Goal: Information Seeking & Learning: Learn about a topic

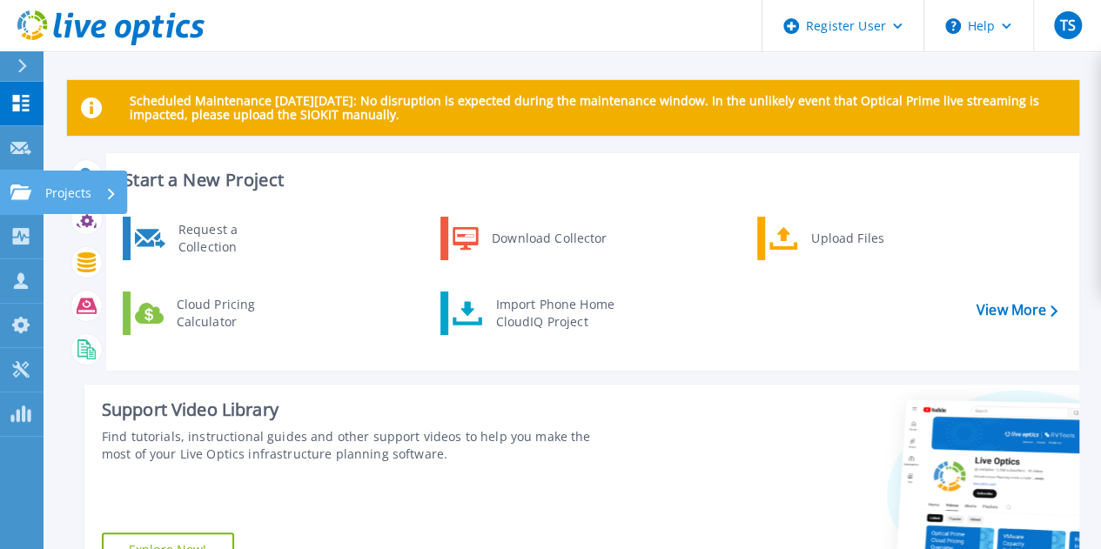
click at [22, 185] on icon at bounding box center [20, 192] width 21 height 15
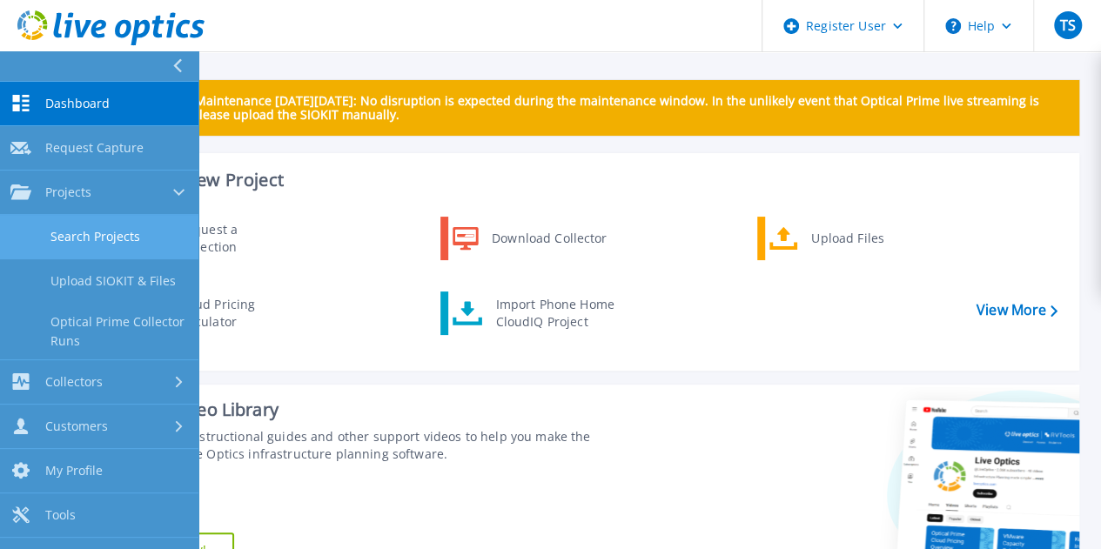
click at [87, 241] on link "Search Projects" at bounding box center [99, 237] width 199 height 44
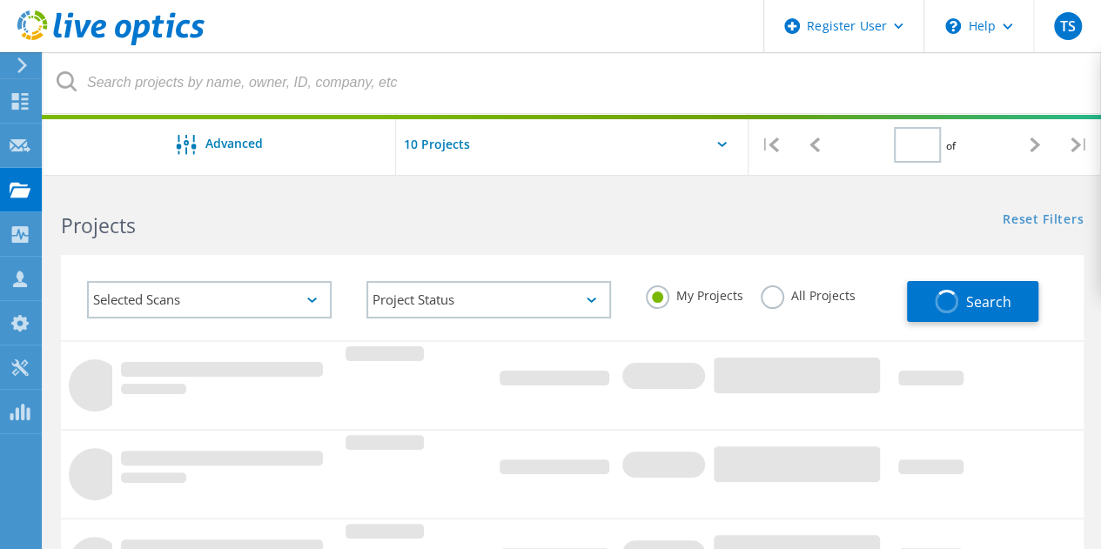
type input "1"
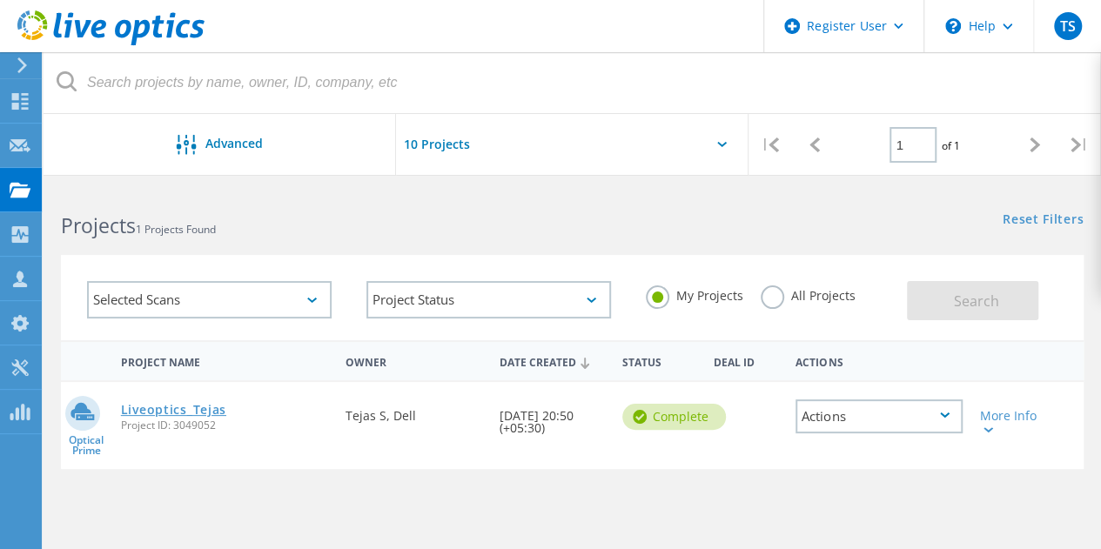
click at [214, 416] on link "Liveoptics_Tejas" at bounding box center [173, 410] width 105 height 12
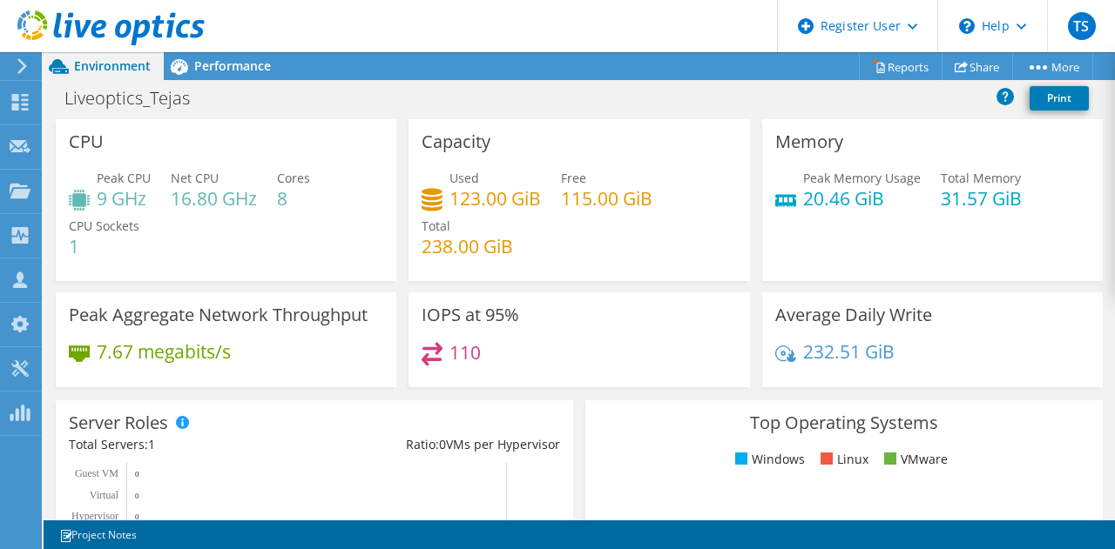
click at [225, 198] on h4 "16.80 GHz" at bounding box center [214, 198] width 86 height 19
click at [493, 219] on div "Total 238.00 GiB" at bounding box center [466, 236] width 91 height 39
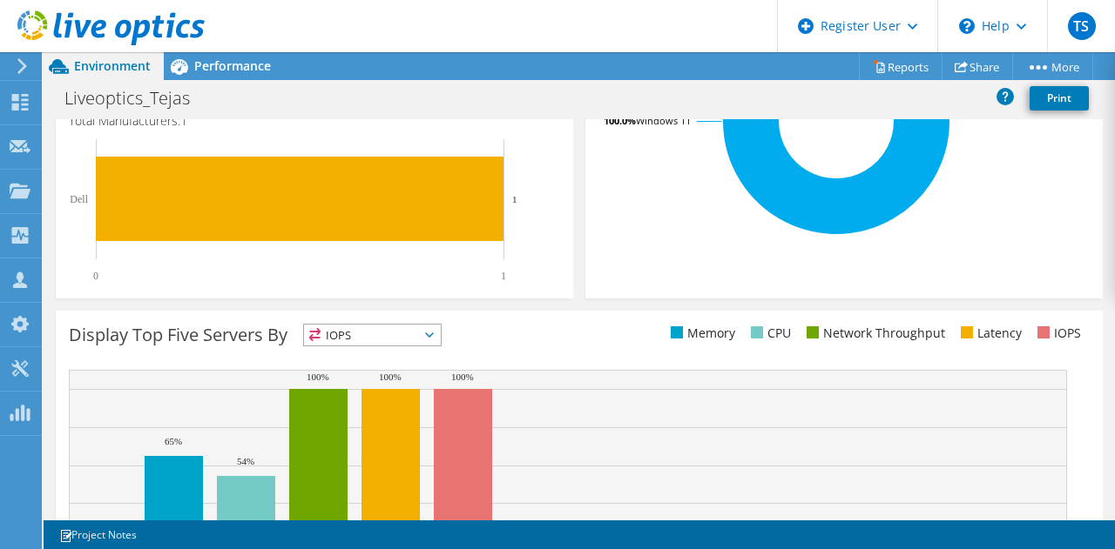
scroll to position [659, 0]
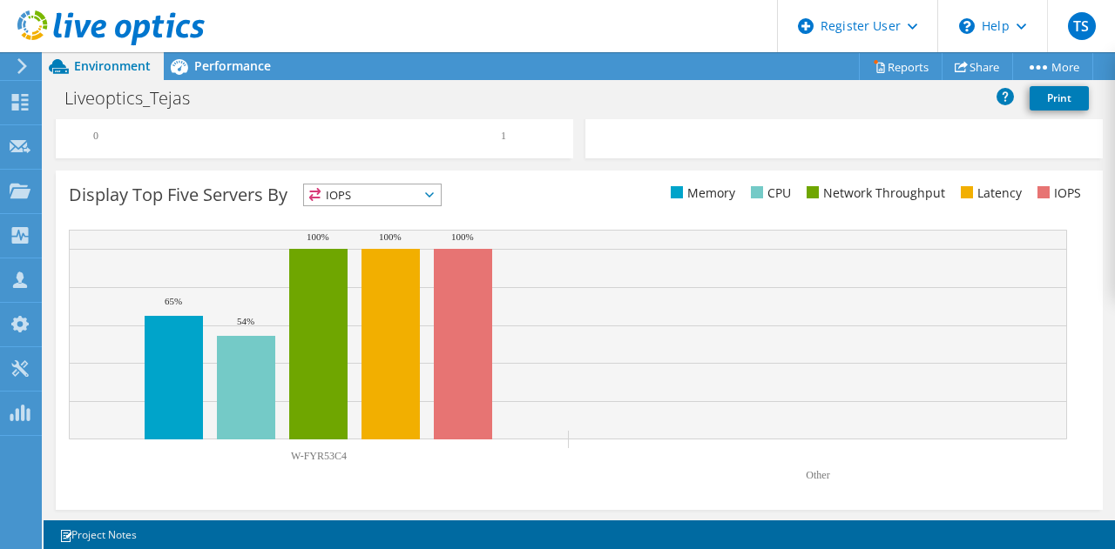
click at [401, 199] on span "IOPS" at bounding box center [372, 195] width 137 height 21
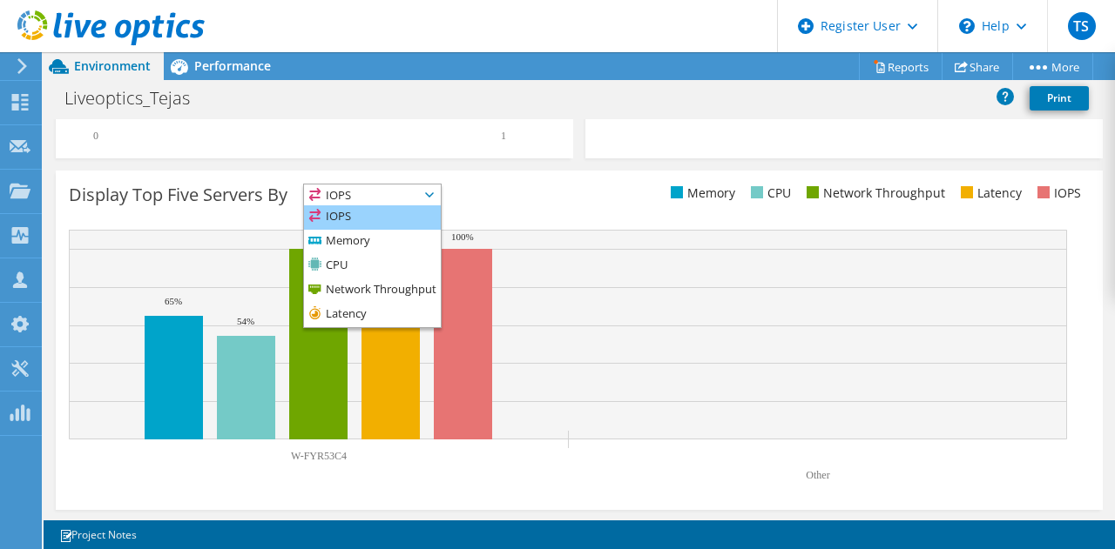
click at [404, 206] on li "IOPS" at bounding box center [372, 217] width 137 height 24
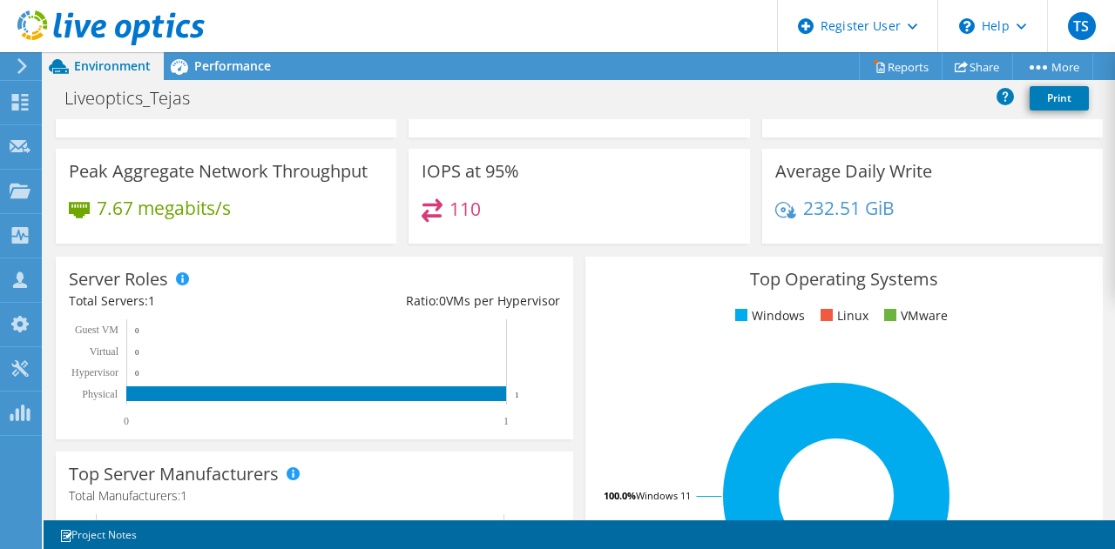
scroll to position [0, 0]
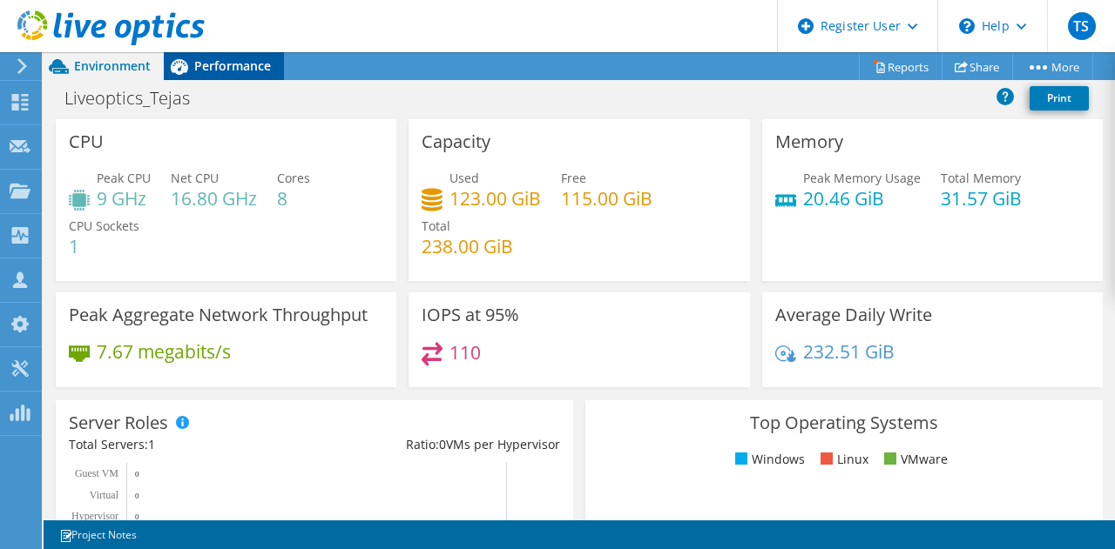
click at [219, 53] on div "Performance" at bounding box center [224, 66] width 120 height 28
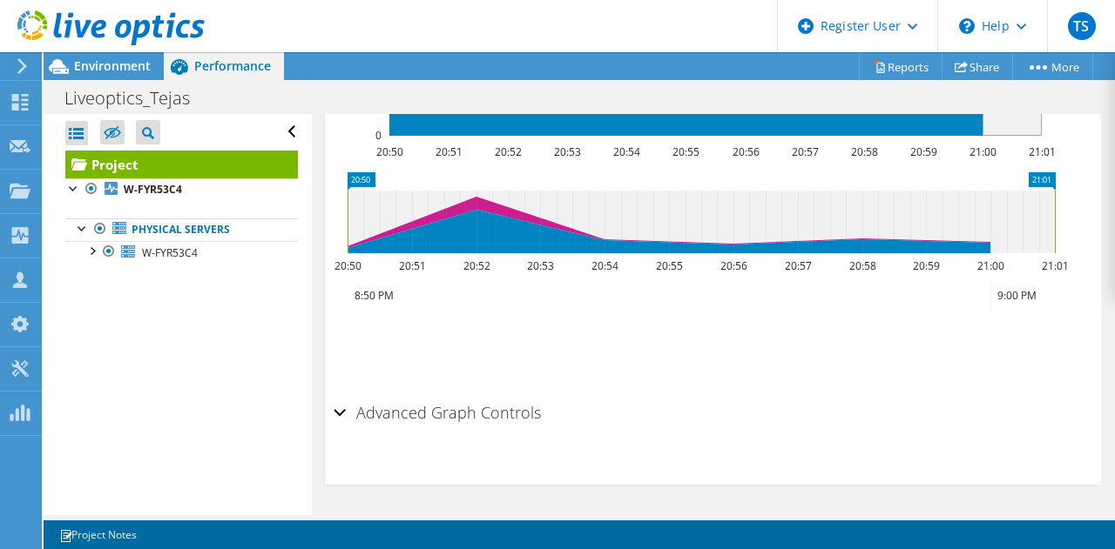
scroll to position [861, 0]
click at [492, 430] on h2 "Advanced Graph Controls" at bounding box center [436, 412] width 207 height 35
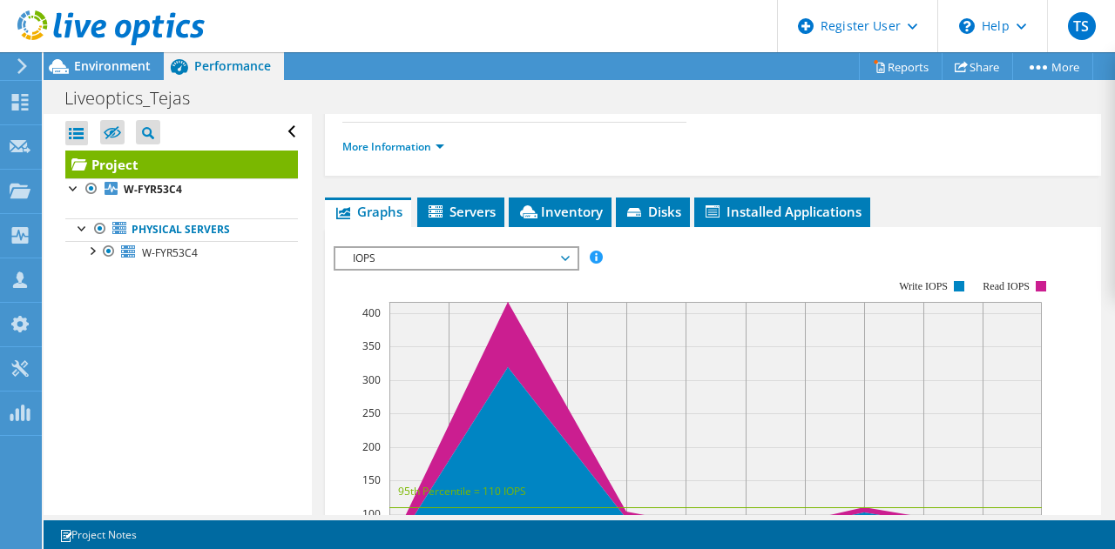
scroll to position [387, 0]
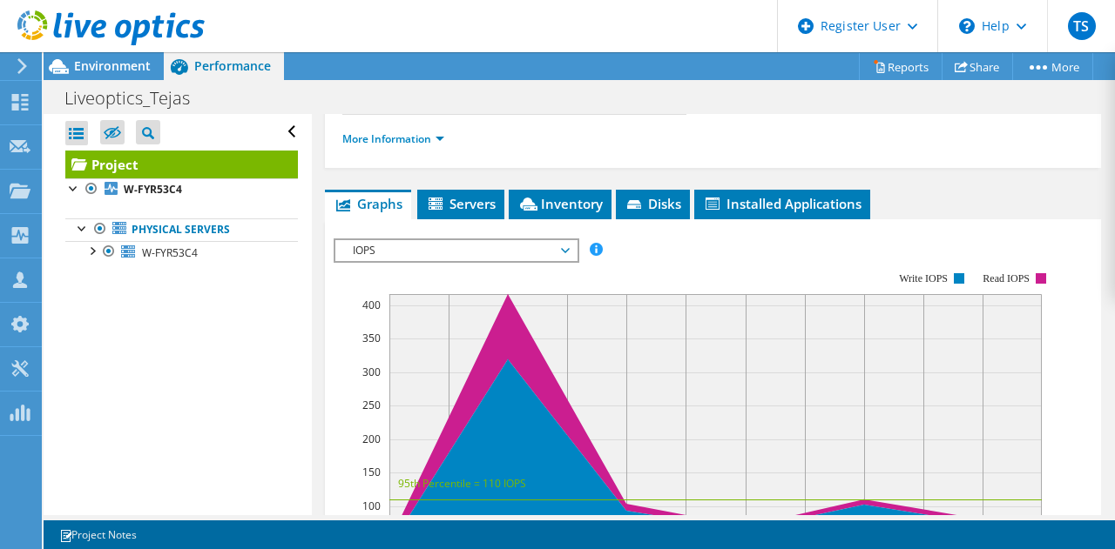
click at [565, 261] on span "IOPS" at bounding box center [456, 250] width 224 height 21
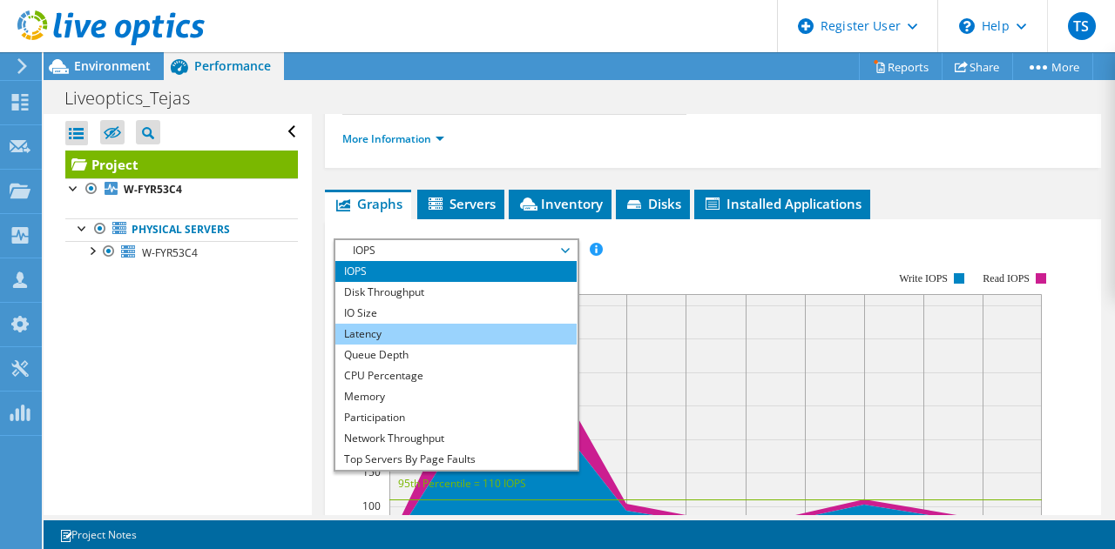
click at [470, 345] on li "Latency" at bounding box center [455, 334] width 241 height 21
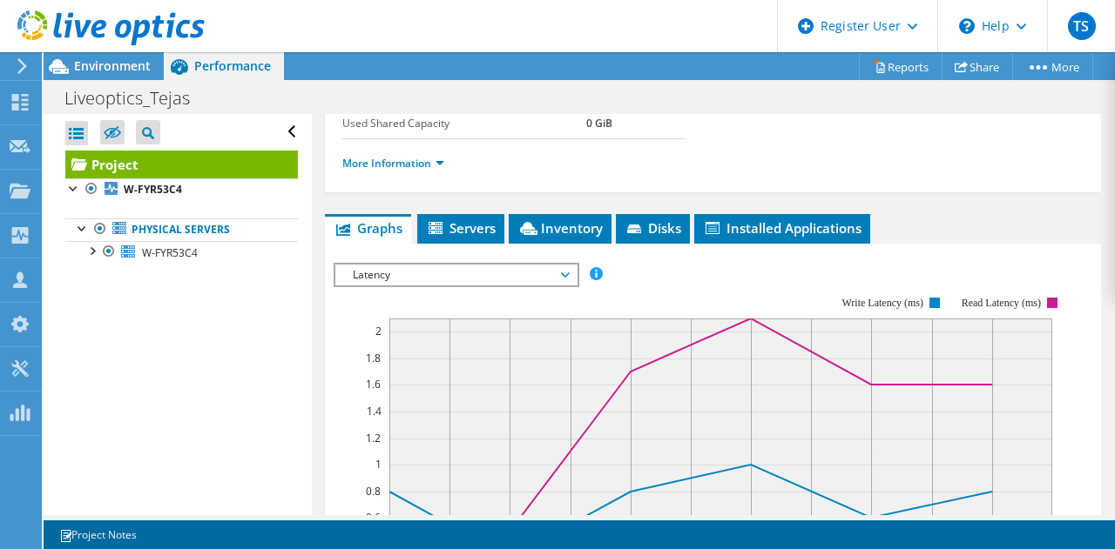
scroll to position [362, 0]
click at [932, 308] on rect at bounding box center [934, 303] width 10 height 10
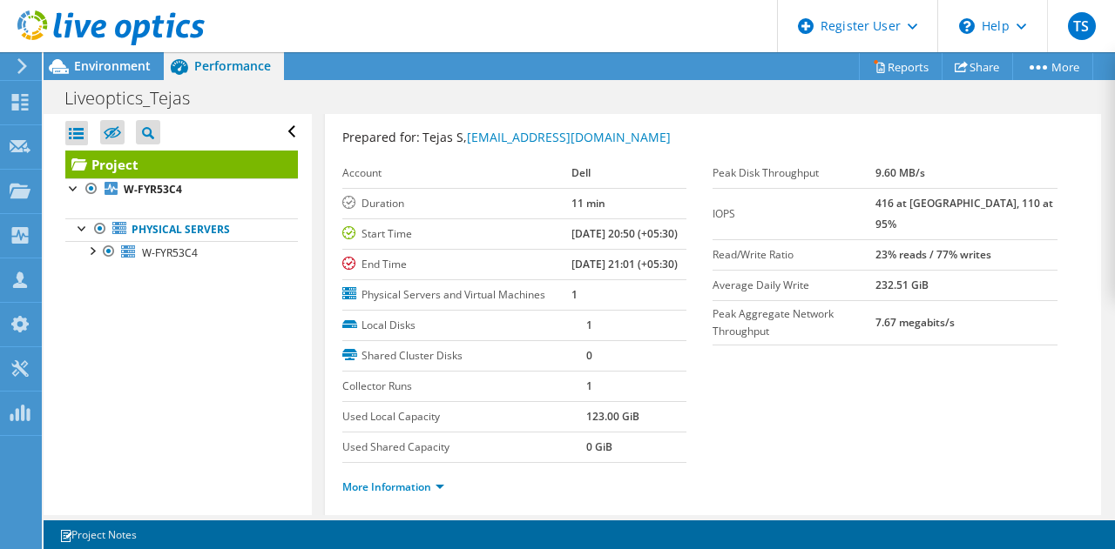
scroll to position [37, 0]
click at [106, 67] on span "Environment" at bounding box center [112, 65] width 77 height 17
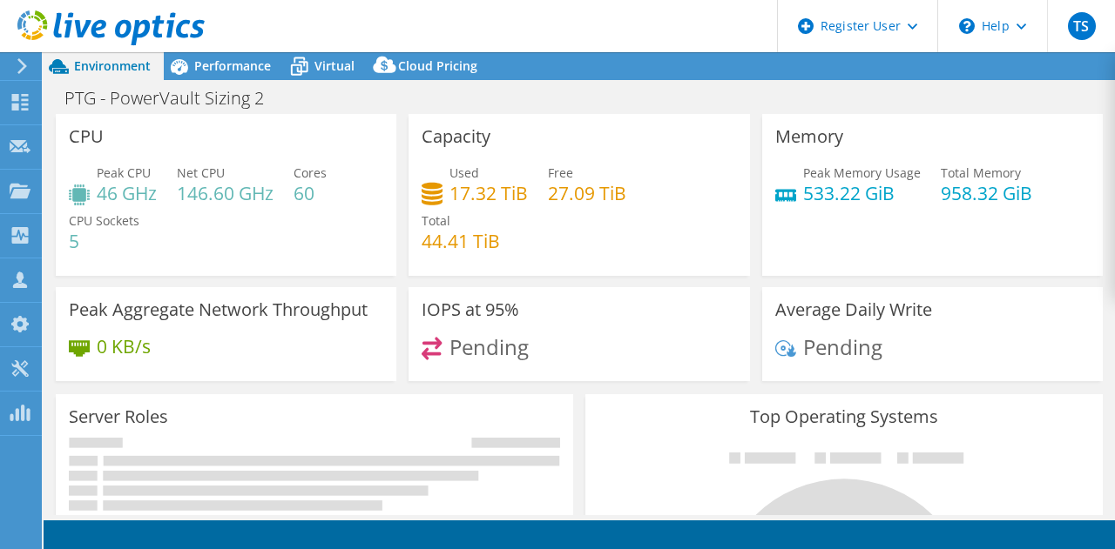
select select "USD"
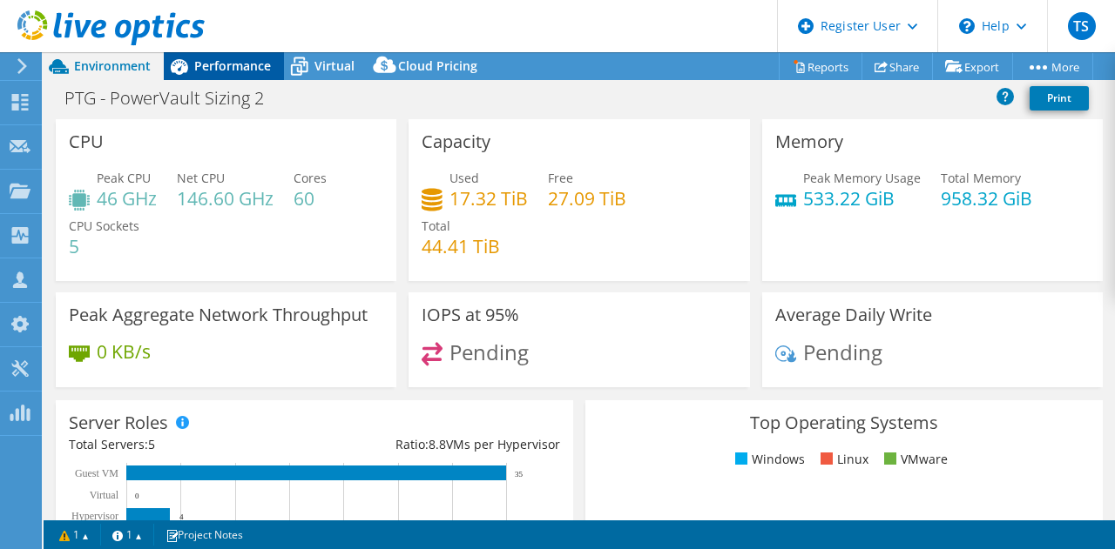
click at [225, 77] on div "Performance" at bounding box center [224, 66] width 120 height 28
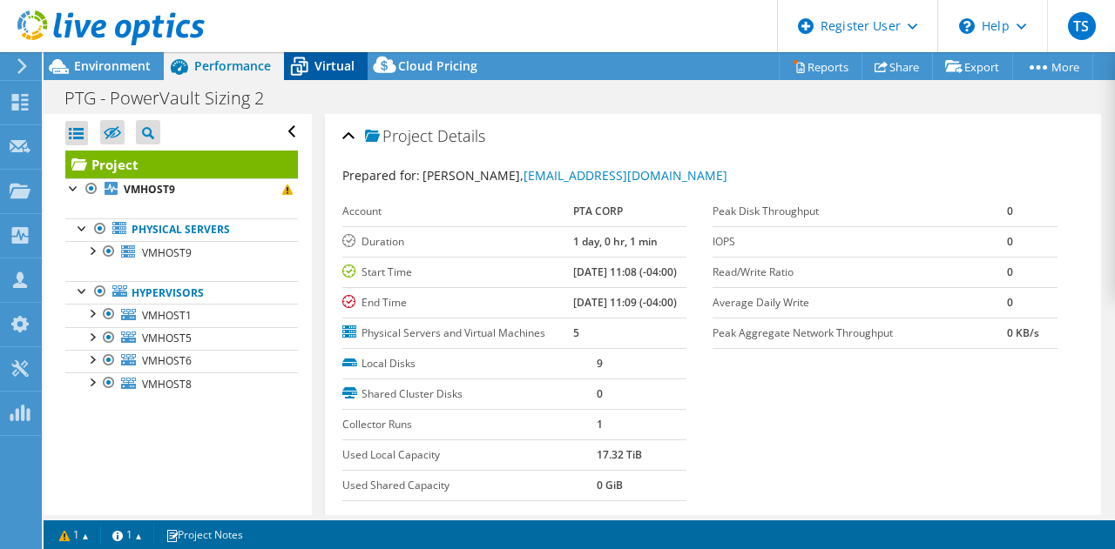
click at [313, 60] on icon at bounding box center [299, 66] width 30 height 30
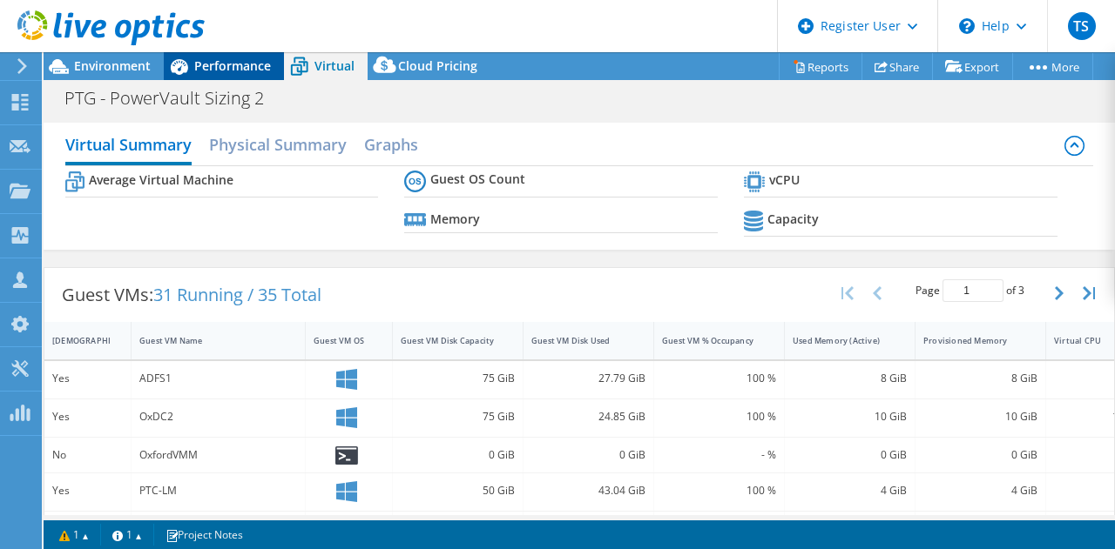
click at [257, 67] on span "Performance" at bounding box center [232, 65] width 77 height 17
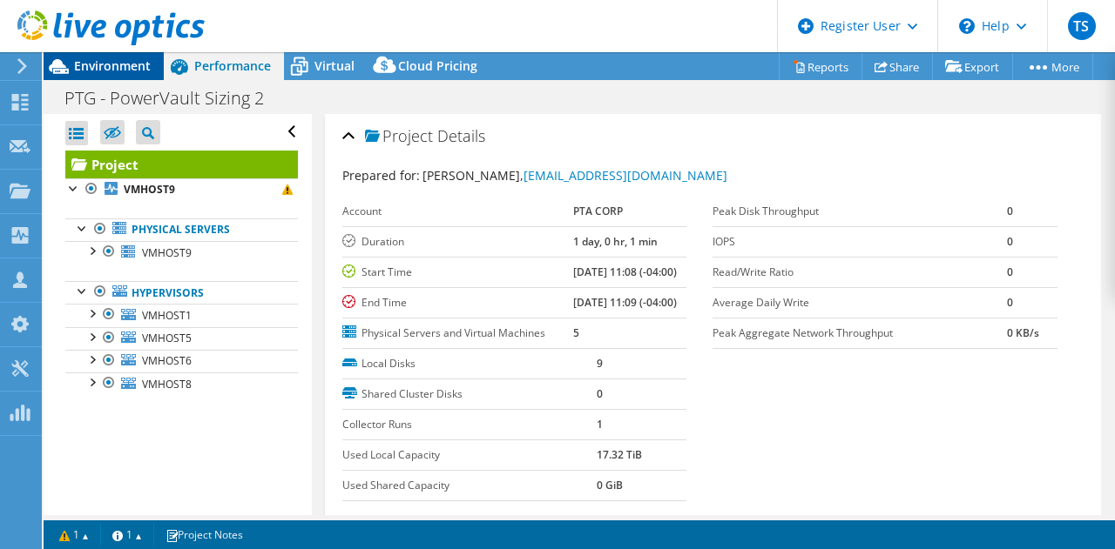
click at [92, 67] on span "Environment" at bounding box center [112, 65] width 77 height 17
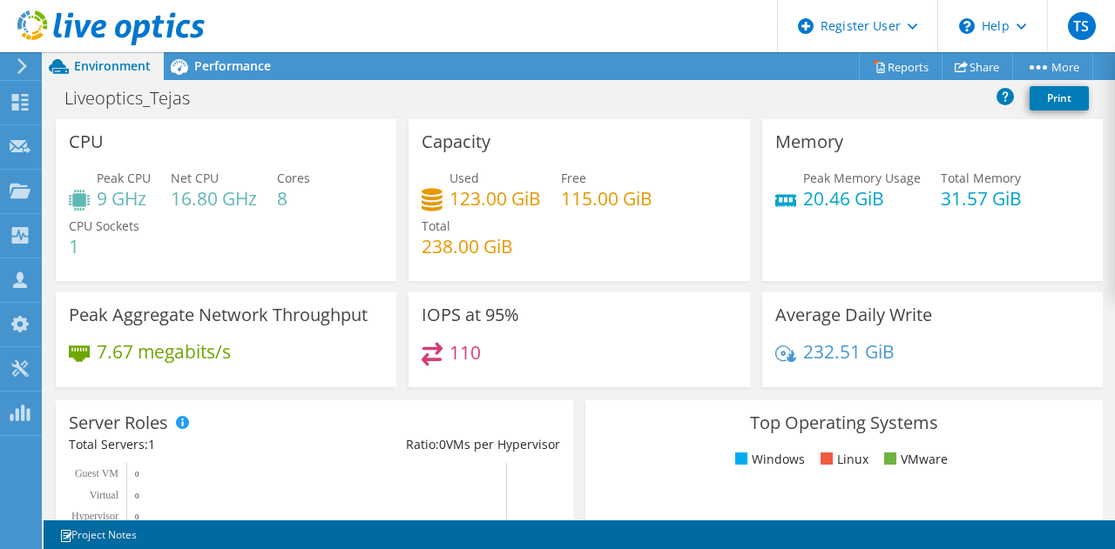
click at [919, 72] on link "Reports" at bounding box center [901, 66] width 84 height 27
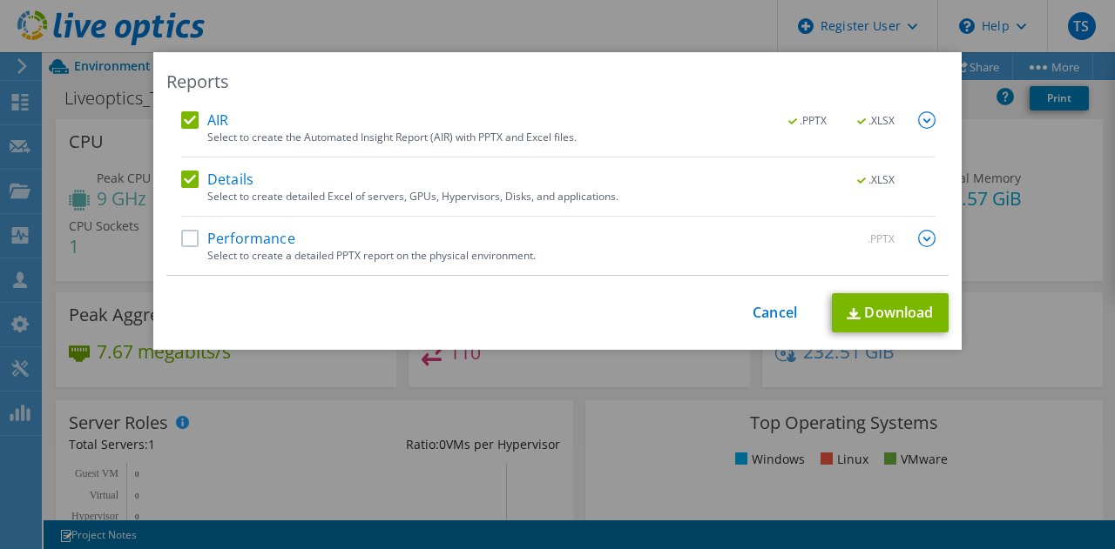
click at [171, 246] on div "AIR .PPTX .XLSX Select to create the Automated Insight Report (AIR) with PPTX a…" at bounding box center [557, 193] width 782 height 165
click at [172, 246] on div "AIR .PPTX .XLSX Select to create the Automated Insight Report (AIR) with PPTX a…" at bounding box center [557, 193] width 782 height 165
click at [181, 241] on label "Performance" at bounding box center [238, 238] width 114 height 17
click at [0, 0] on input "Performance" at bounding box center [0, 0] width 0 height 0
